Goal: Subscribe to service/newsletter

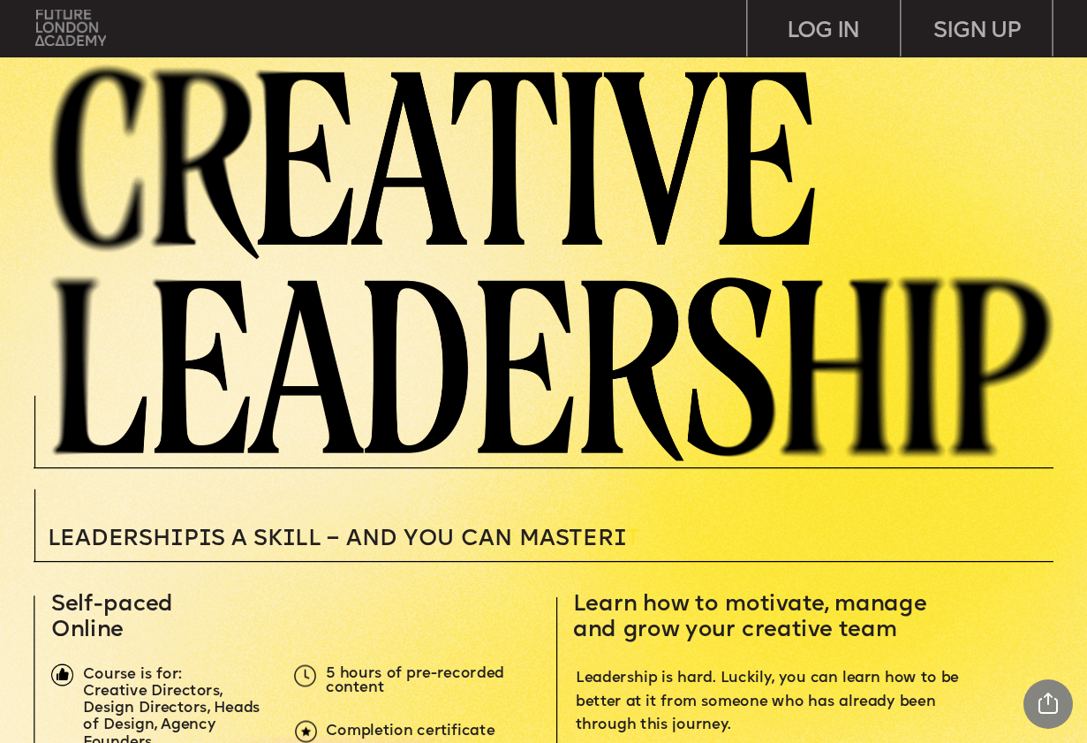
click at [77, 38] on img at bounding box center [71, 28] width 72 height 36
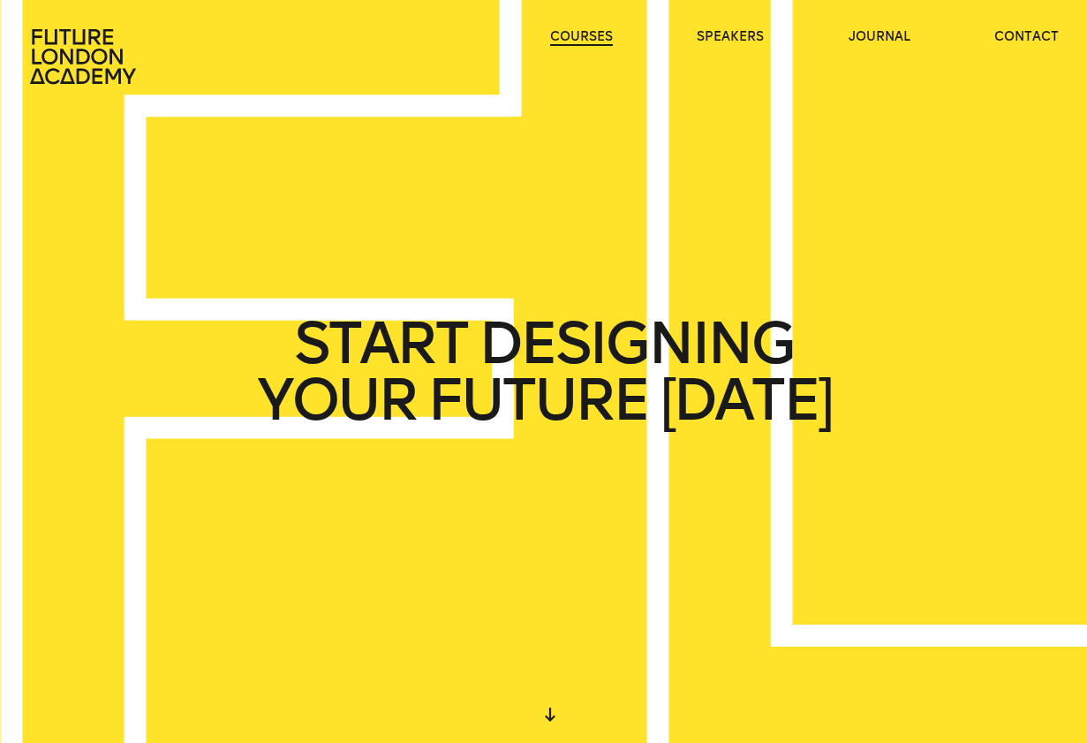
click at [571, 40] on link "courses" at bounding box center [581, 37] width 63 height 18
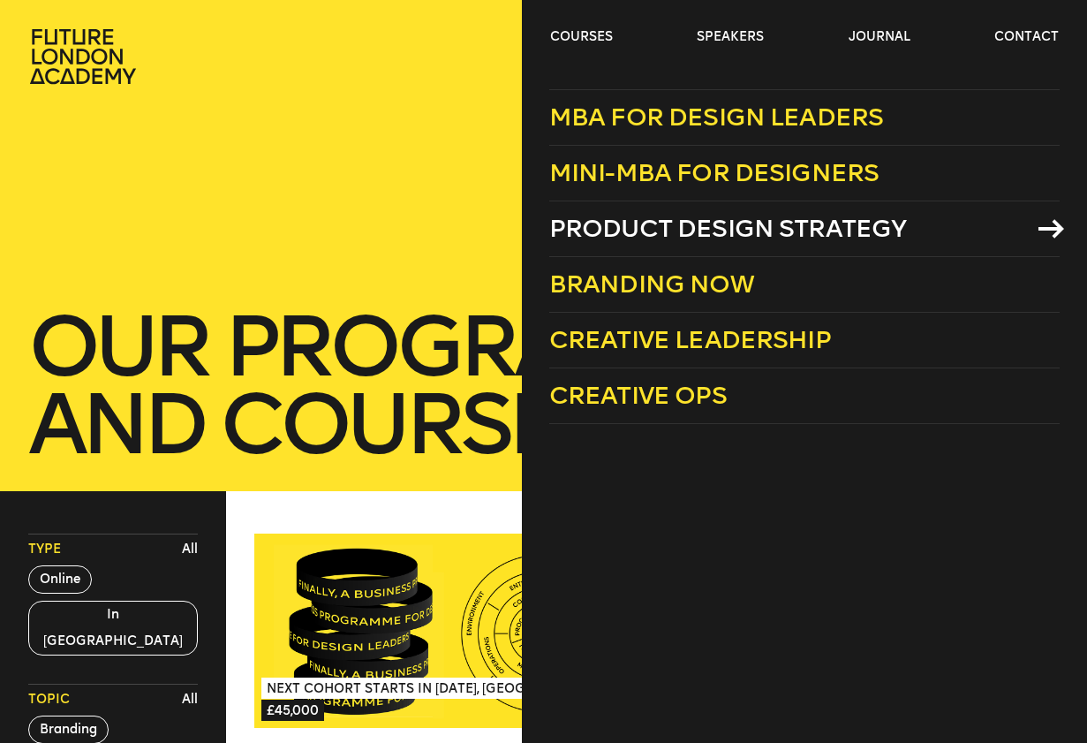
click at [677, 227] on span "Product Design Strategy" at bounding box center [728, 228] width 358 height 29
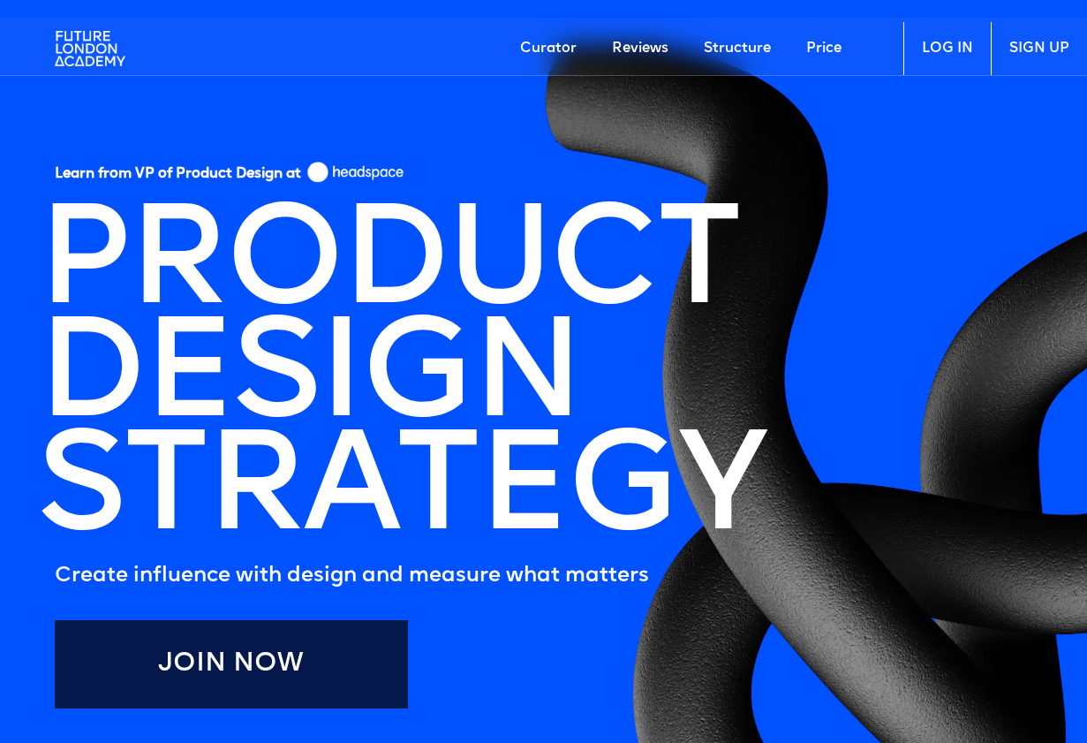
click at [83, 46] on img at bounding box center [90, 48] width 71 height 53
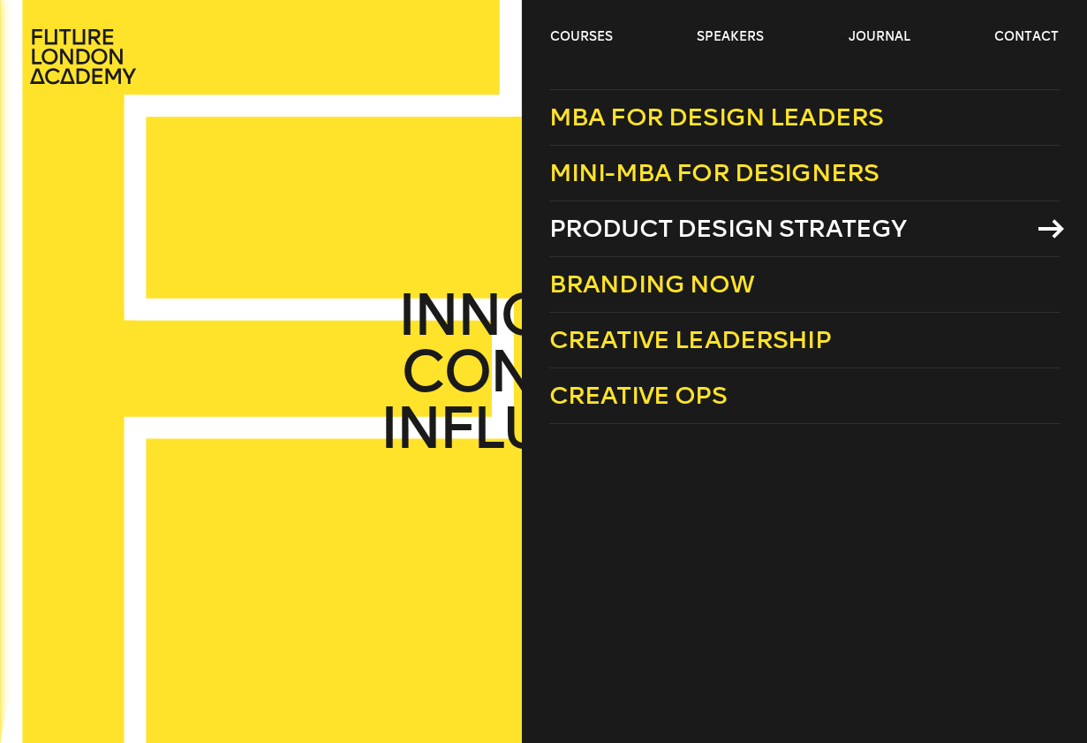
click at [693, 239] on span "Product Design Strategy" at bounding box center [728, 228] width 358 height 29
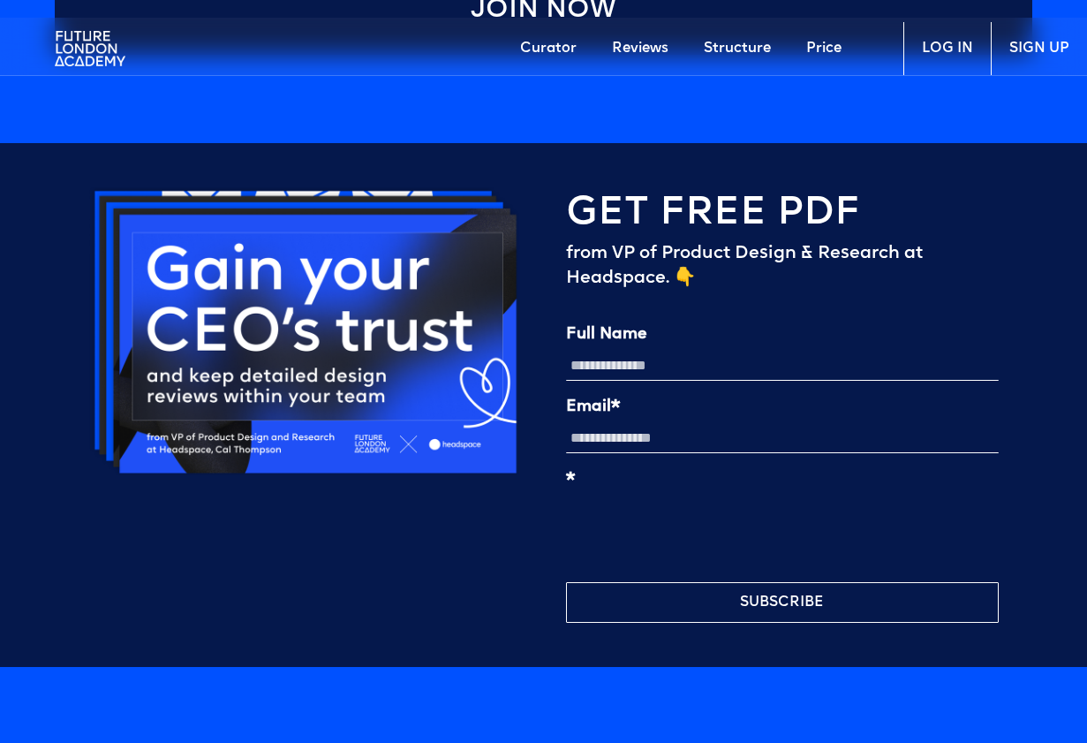
scroll to position [4275, 0]
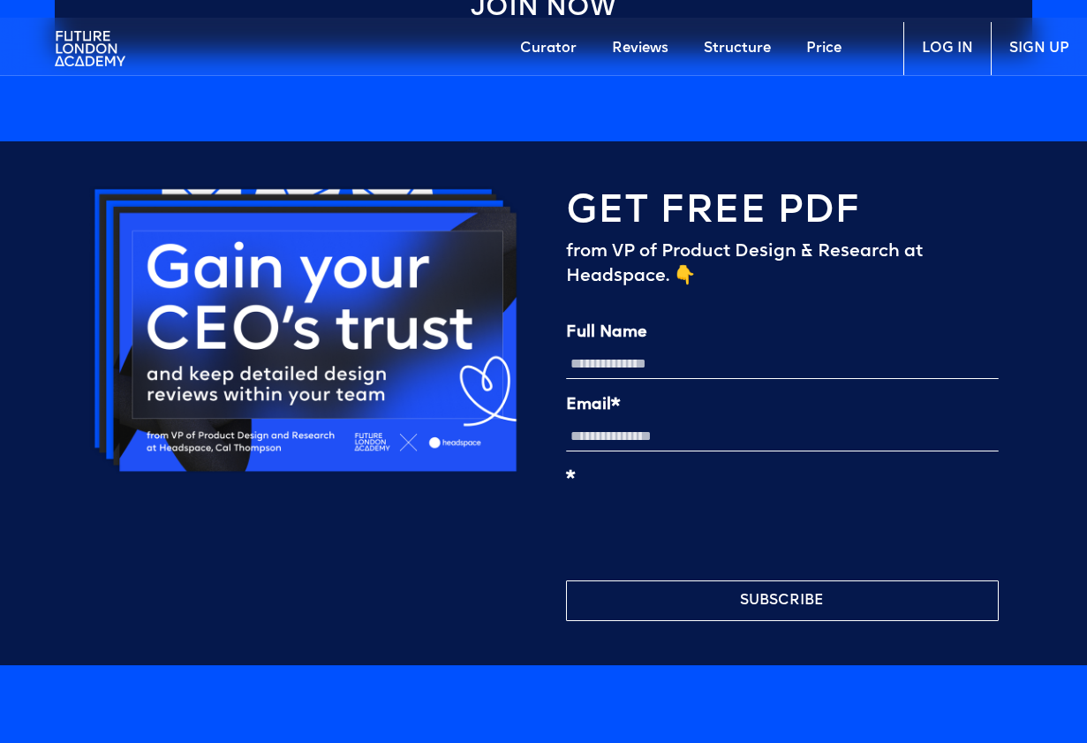
click at [612, 349] on input "Full Name" at bounding box center [783, 364] width 434 height 30
type input "**********"
click at [631, 421] on input "Email*" at bounding box center [783, 436] width 434 height 30
type input "**********"
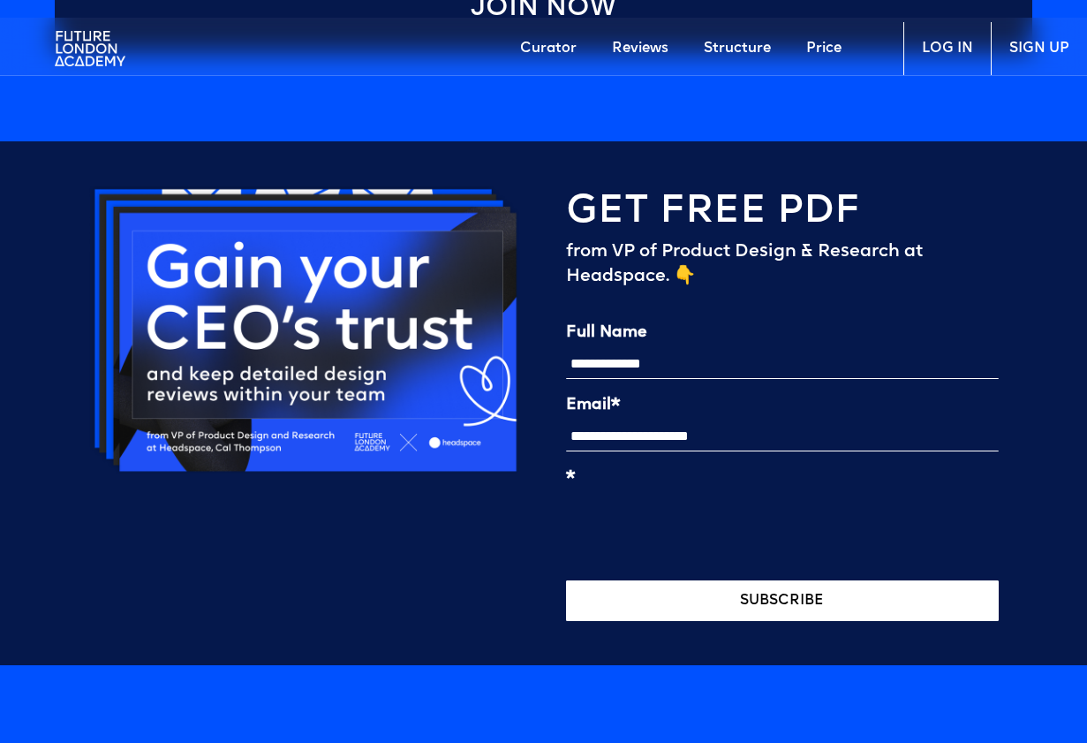
click at [682, 580] on button "SUBSCRIBE" at bounding box center [783, 600] width 434 height 41
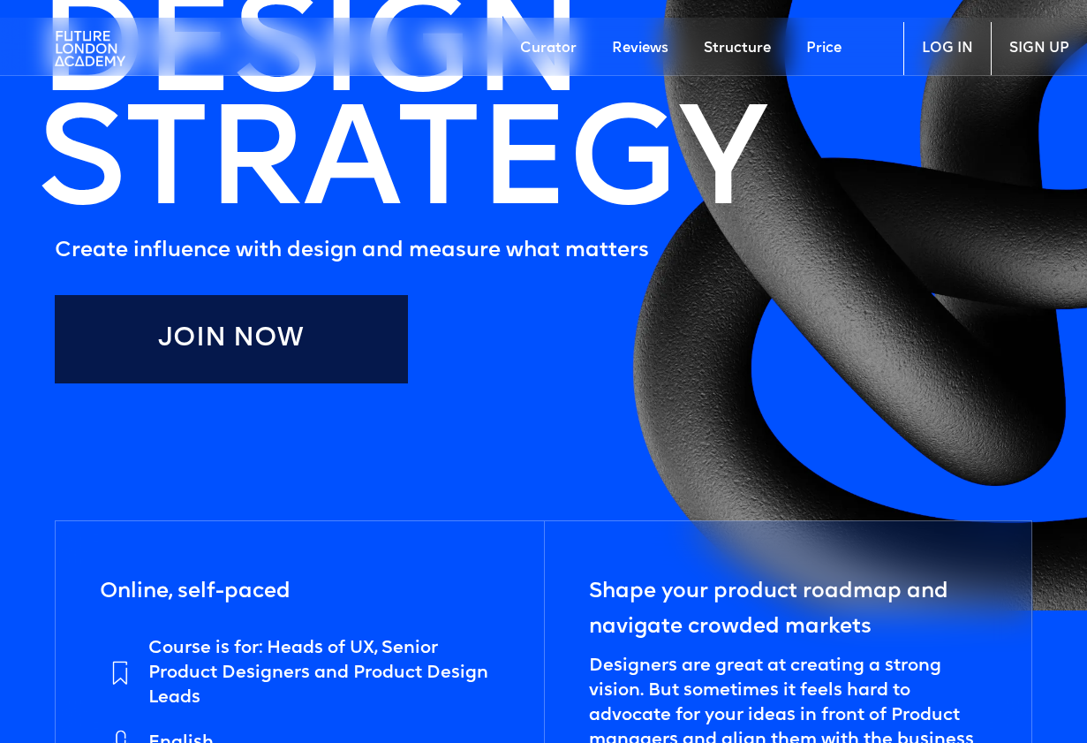
scroll to position [0, 0]
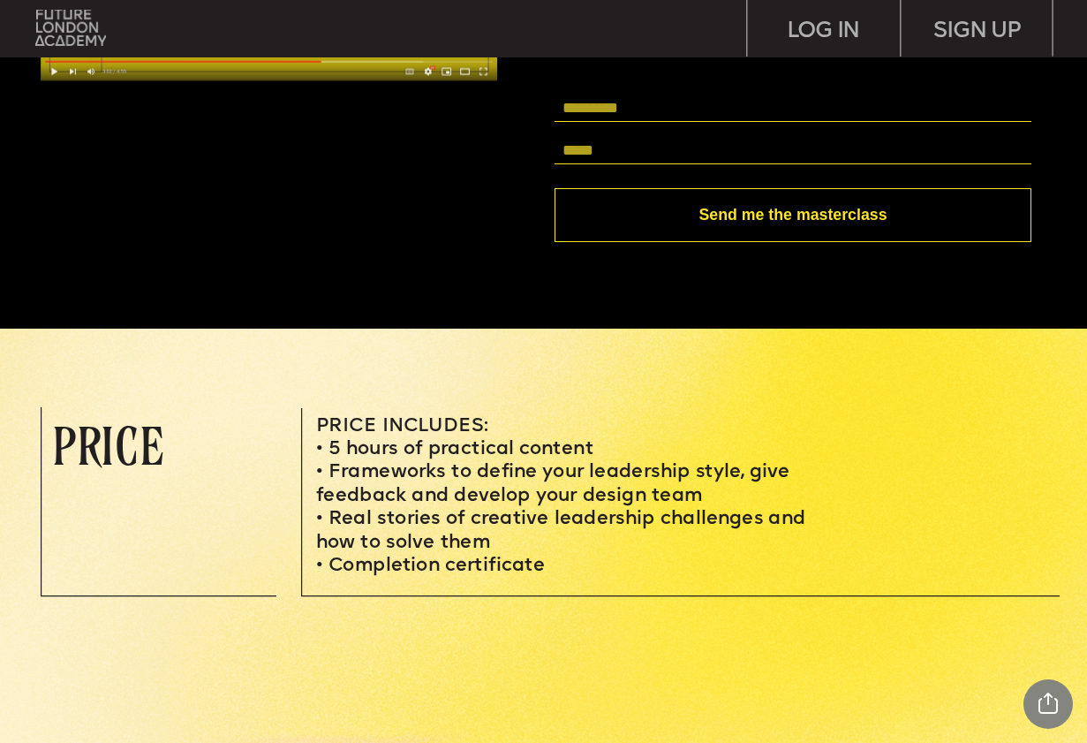
scroll to position [4640, 0]
